Goal: Transaction & Acquisition: Book appointment/travel/reservation

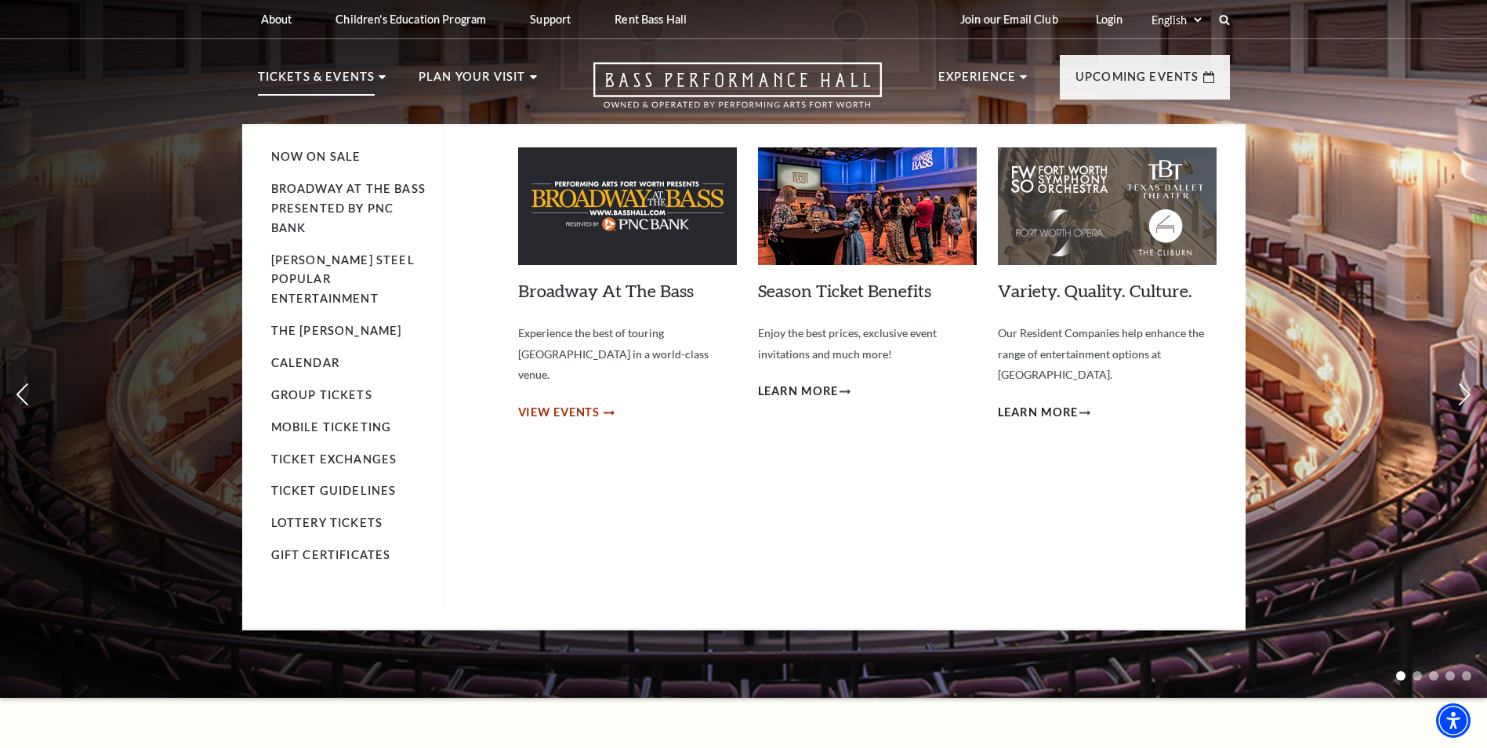
click at [583, 403] on span "View Events" at bounding box center [559, 413] width 82 height 20
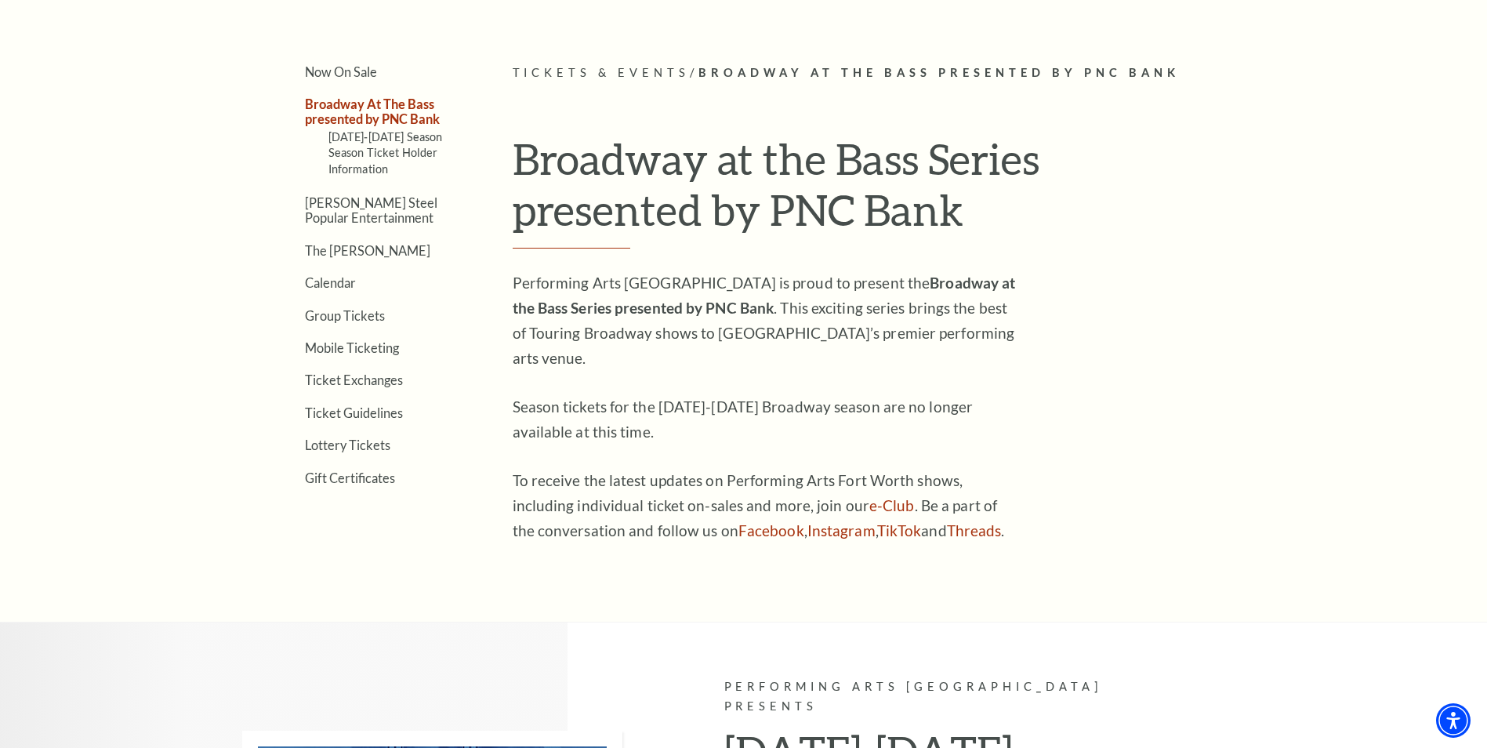
scroll to position [437, 0]
click at [366, 67] on link "Now On Sale" at bounding box center [341, 71] width 72 height 15
